Goal: Information Seeking & Learning: Learn about a topic

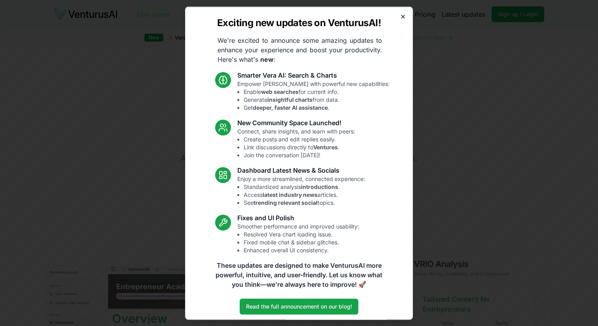
click at [406, 19] on icon "button" at bounding box center [403, 16] width 6 height 6
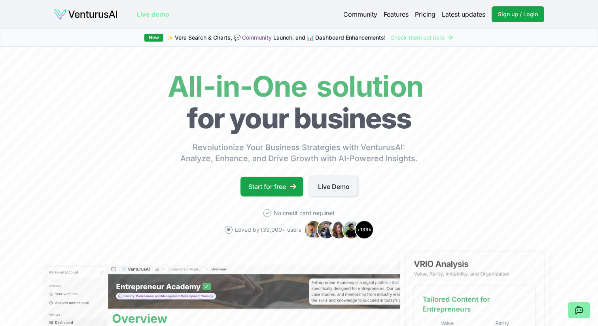
click at [331, 177] on link "Live Demo" at bounding box center [334, 187] width 48 height 20
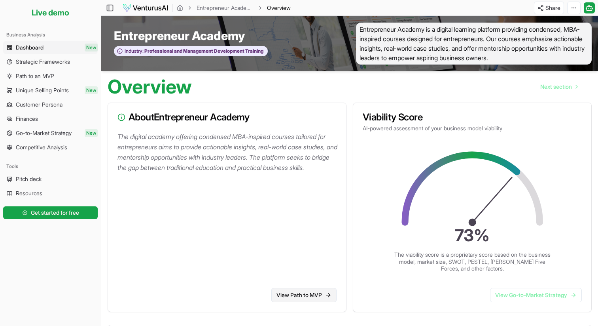
click at [326, 290] on link "View Path to MVP" at bounding box center [304, 295] width 65 height 14
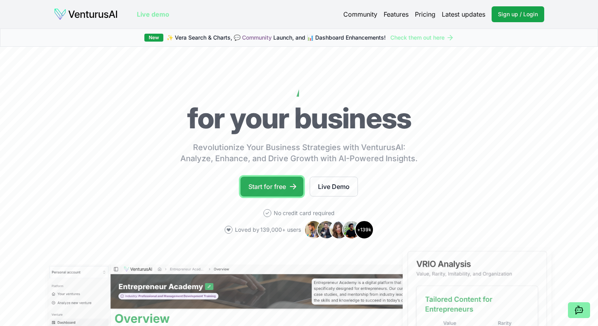
click at [276, 181] on link "Start for free" at bounding box center [272, 187] width 63 height 20
